Goal: Transaction & Acquisition: Purchase product/service

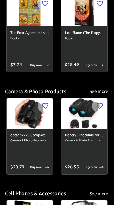
scroll to position [603, 0]
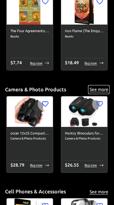
click at [98, 91] on button "See more" at bounding box center [98, 90] width 20 height 8
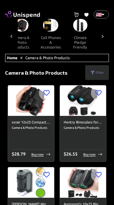
scroll to position [0, 221]
click at [49, 26] on img at bounding box center [50, 25] width 15 height 13
click at [48, 28] on img at bounding box center [50, 25] width 15 height 13
click at [48, 43] on button "cell phones & accessories" at bounding box center [50, 43] width 30 height 22
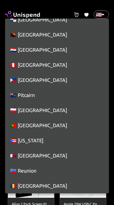
scroll to position [2568, 0]
click at [28, 78] on li "🇵🇭 [GEOGRAPHIC_DATA]" at bounding box center [56, 80] width 103 height 15
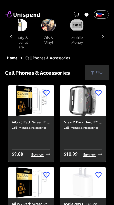
scroll to position [0, 811]
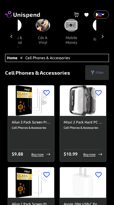
click at [73, 32] on button "mobile money" at bounding box center [71, 40] width 28 height 17
click at [69, 24] on img at bounding box center [71, 25] width 14 height 13
click at [68, 28] on img at bounding box center [71, 25] width 14 height 13
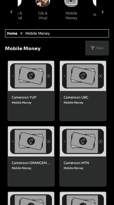
scroll to position [23, 0]
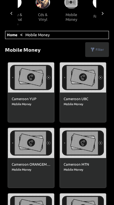
click at [31, 75] on img at bounding box center [31, 77] width 46 height 30
